Goal: Task Accomplishment & Management: Manage account settings

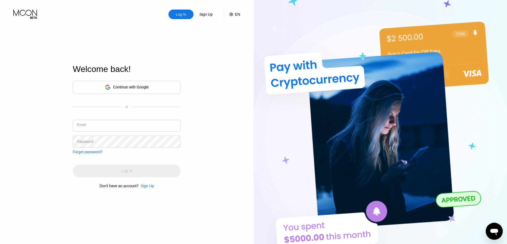
click at [133, 128] on input "text" at bounding box center [127, 126] width 108 height 12
click at [109, 127] on input "text" at bounding box center [127, 126] width 108 height 12
click at [129, 128] on input "text" at bounding box center [127, 126] width 108 height 12
type input "[EMAIL_ADDRESS][DOMAIN_NAME]"
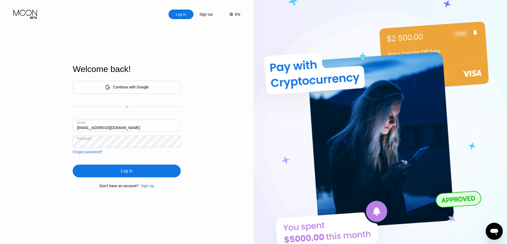
click at [115, 173] on div "Log In" at bounding box center [127, 171] width 108 height 13
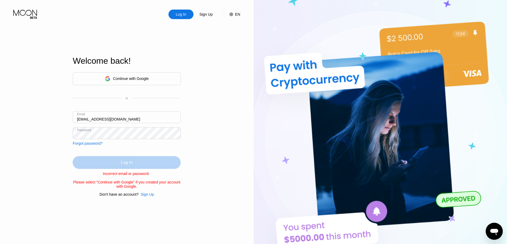
click at [122, 160] on div "Log In" at bounding box center [127, 162] width 12 height 5
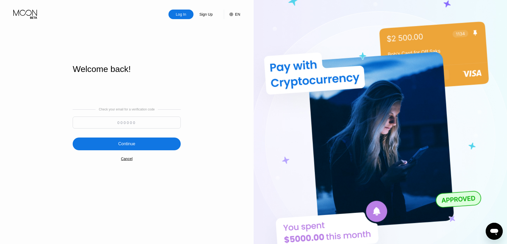
click at [136, 121] on input at bounding box center [127, 123] width 108 height 12
paste input "548693"
type input "548693"
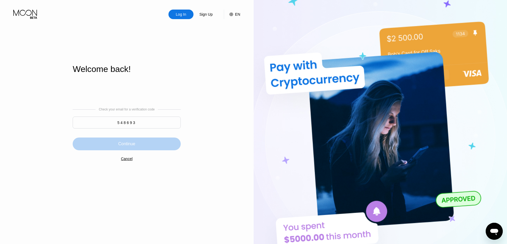
click at [131, 146] on div "Continue" at bounding box center [126, 143] width 17 height 5
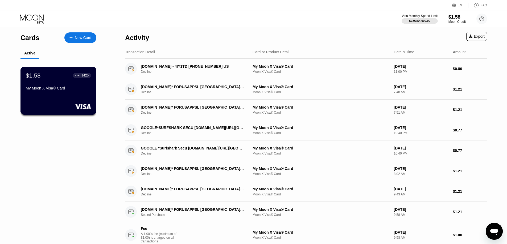
click at [65, 90] on div "My Moon X Visa® Card" at bounding box center [58, 88] width 65 height 4
